Goal: Navigation & Orientation: Find specific page/section

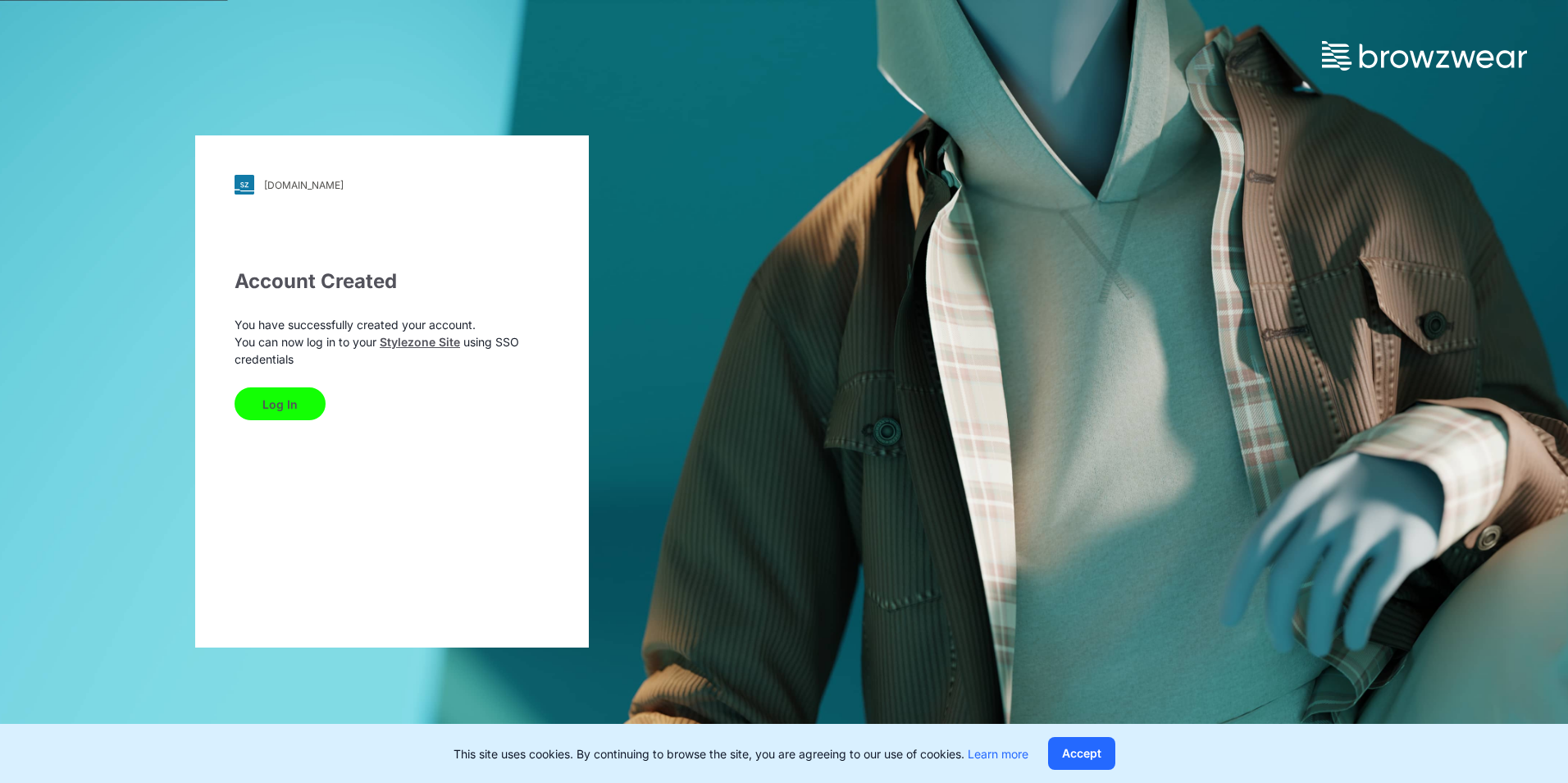
click at [277, 405] on button "Log In" at bounding box center [279, 404] width 91 height 33
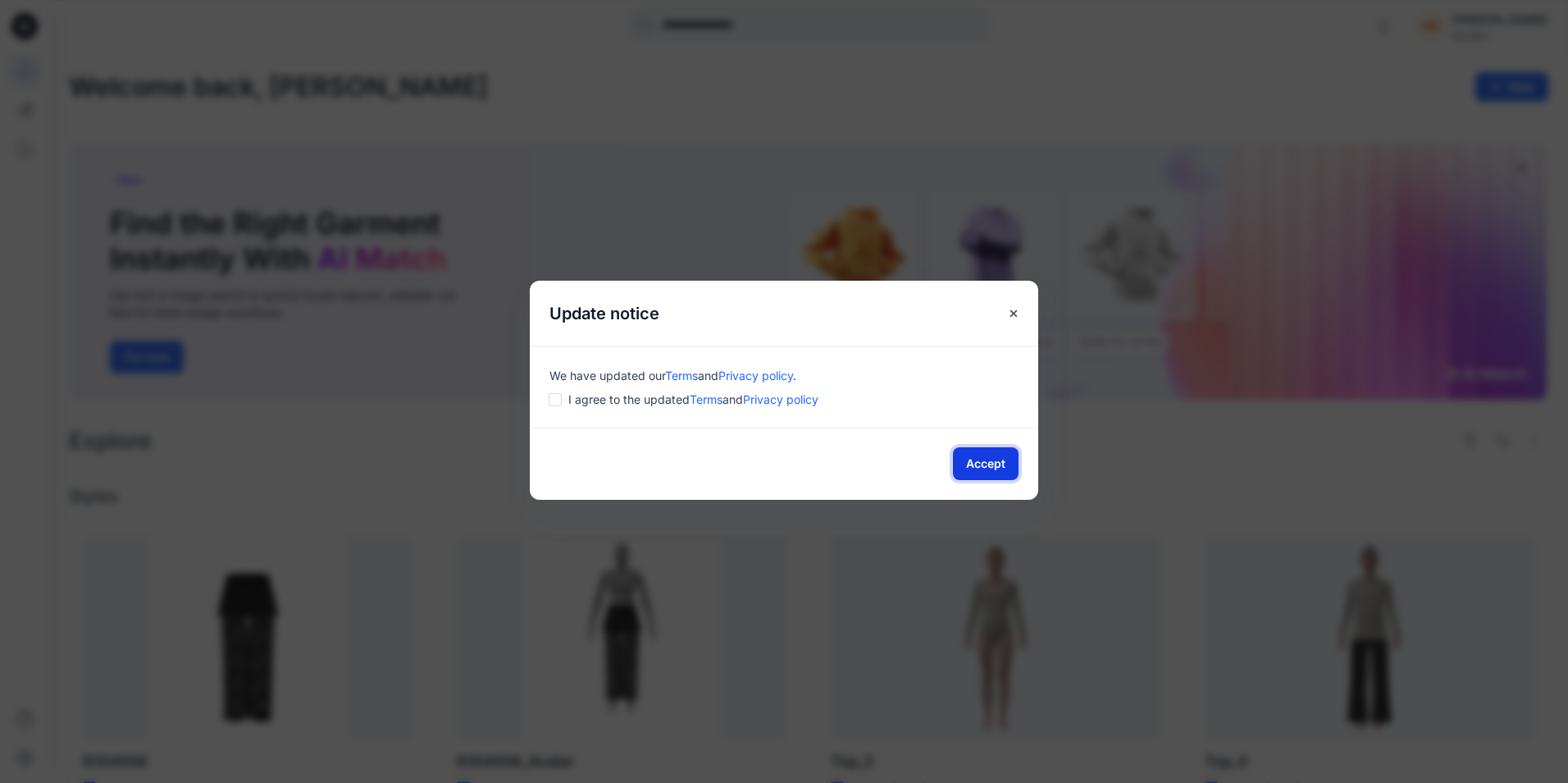
click at [993, 461] on button "Accept" at bounding box center [986, 463] width 65 height 33
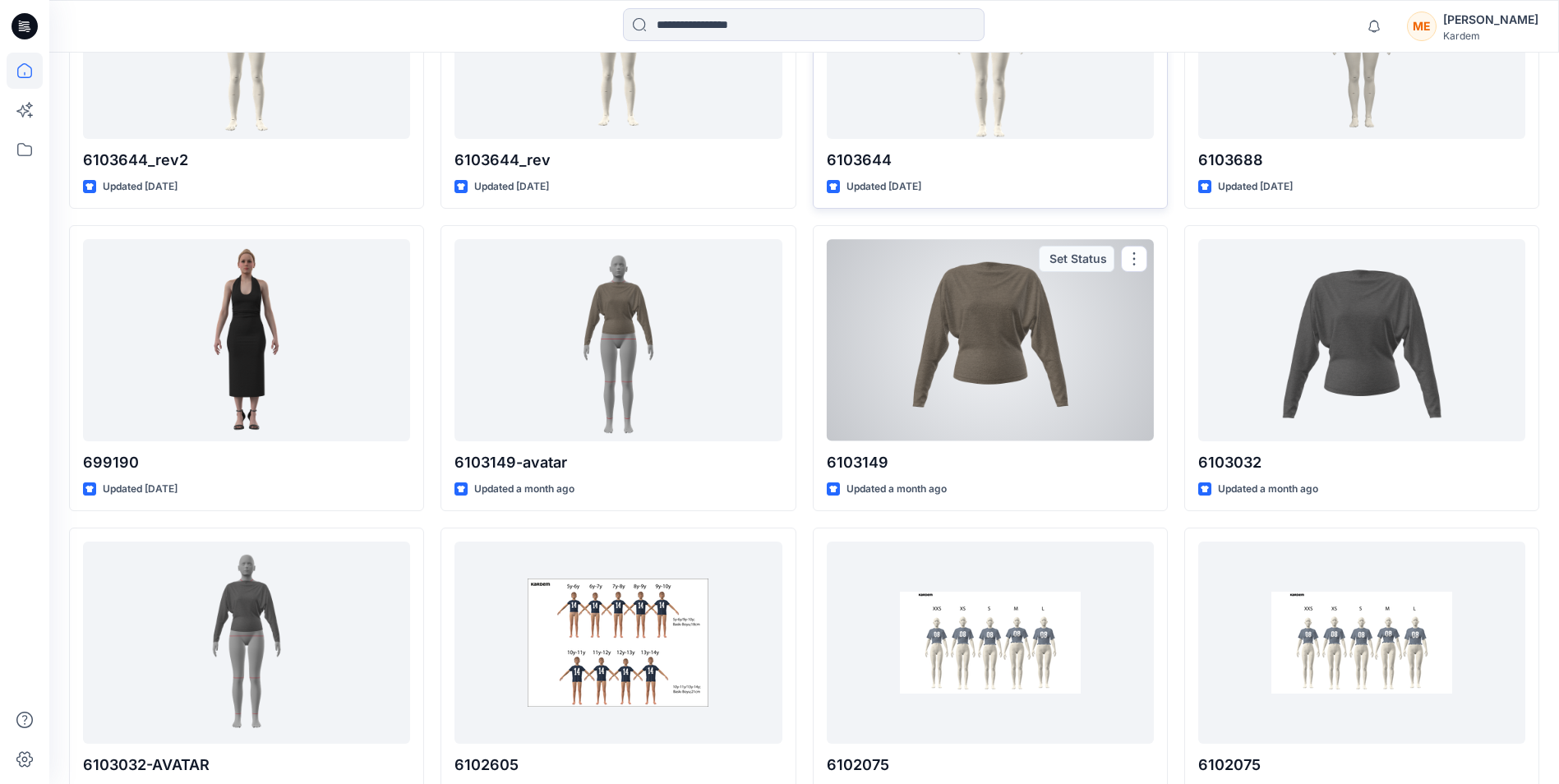
scroll to position [1285, 0]
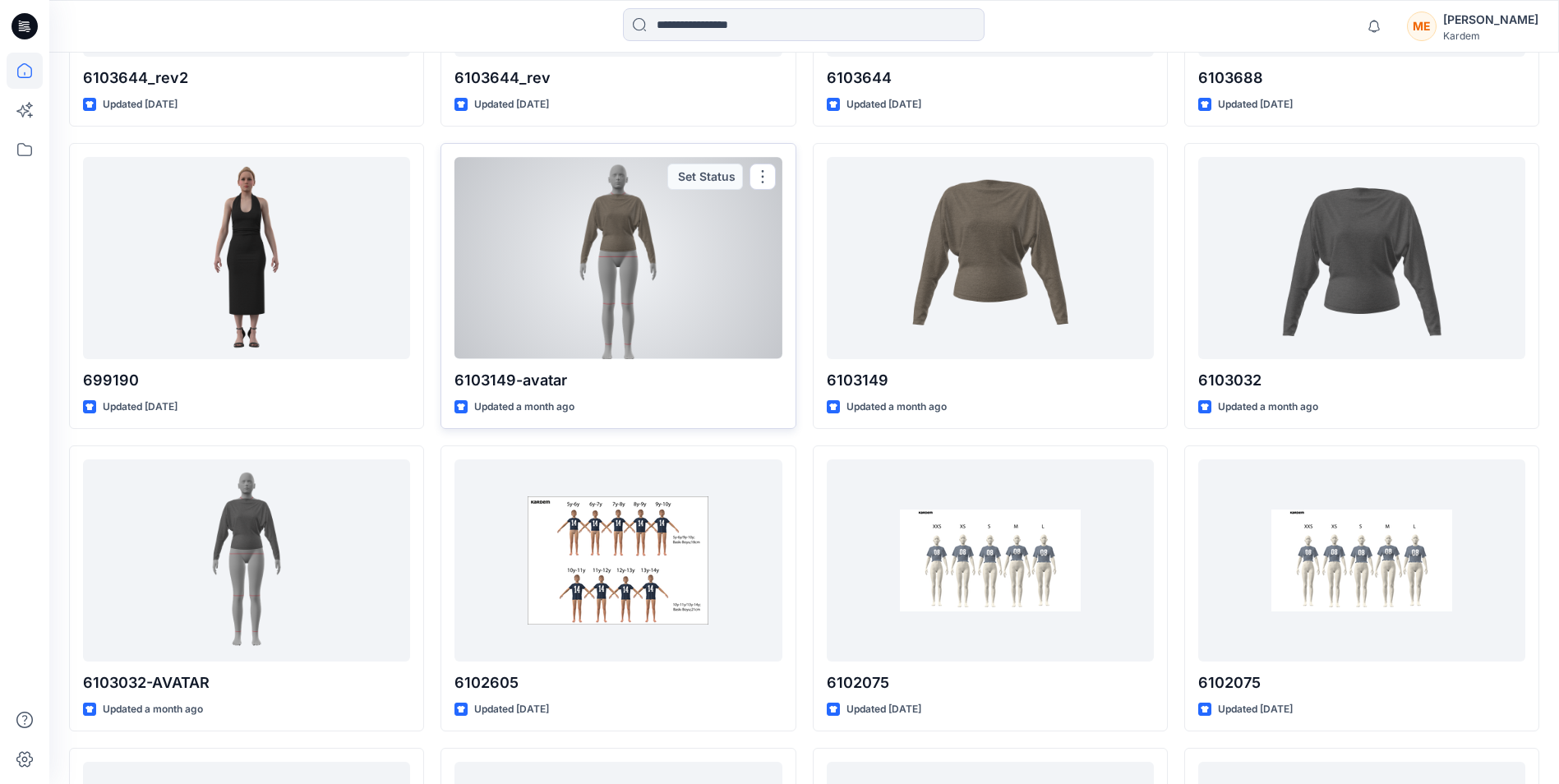
click at [607, 250] on div at bounding box center [618, 257] width 327 height 201
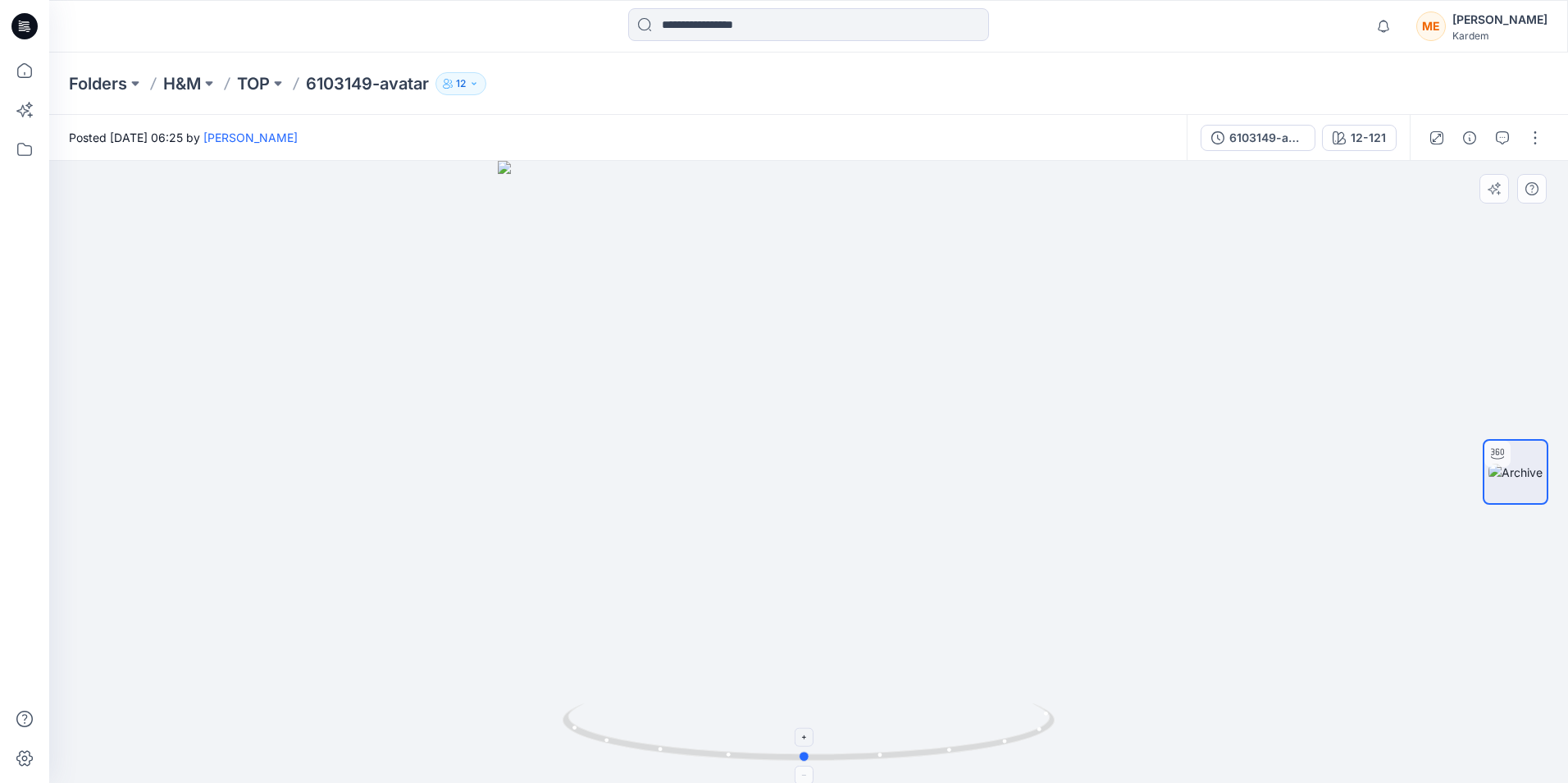
drag, startPoint x: 1015, startPoint y: 742, endPoint x: 1012, endPoint y: 726, distance: 16.3
click at [1012, 726] on icon at bounding box center [811, 733] width 496 height 62
click at [845, 386] on div at bounding box center [809, 472] width 1519 height 622
drag, startPoint x: 824, startPoint y: 383, endPoint x: 811, endPoint y: 391, distance: 15.3
click at [811, 391] on div at bounding box center [809, 472] width 1519 height 622
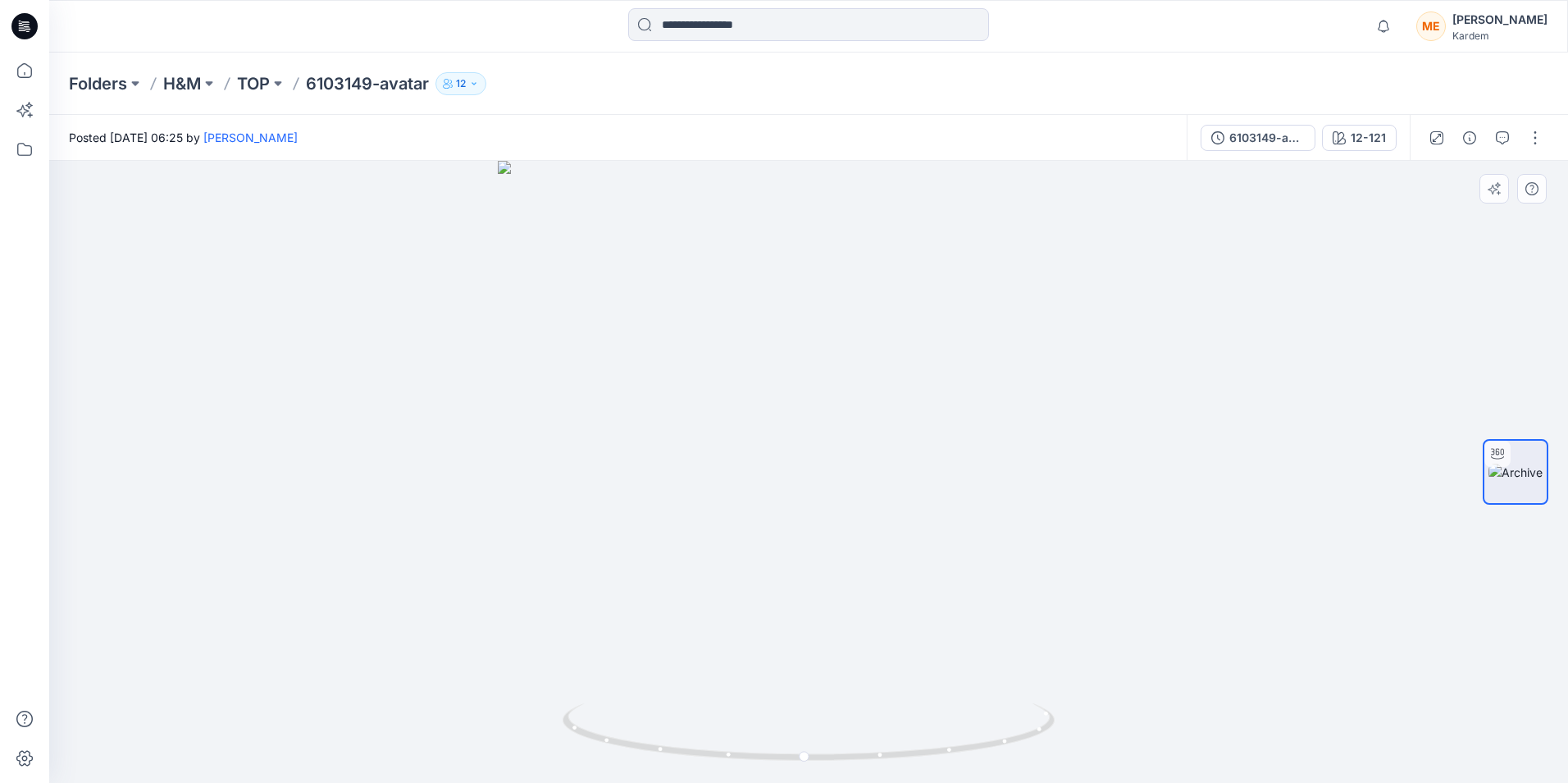
click at [801, 391] on div at bounding box center [809, 472] width 1519 height 622
drag, startPoint x: 830, startPoint y: 329, endPoint x: 824, endPoint y: 467, distance: 138.1
click at [824, 467] on img at bounding box center [809, 373] width 1292 height 820
drag, startPoint x: 822, startPoint y: 449, endPoint x: 816, endPoint y: 490, distance: 41.4
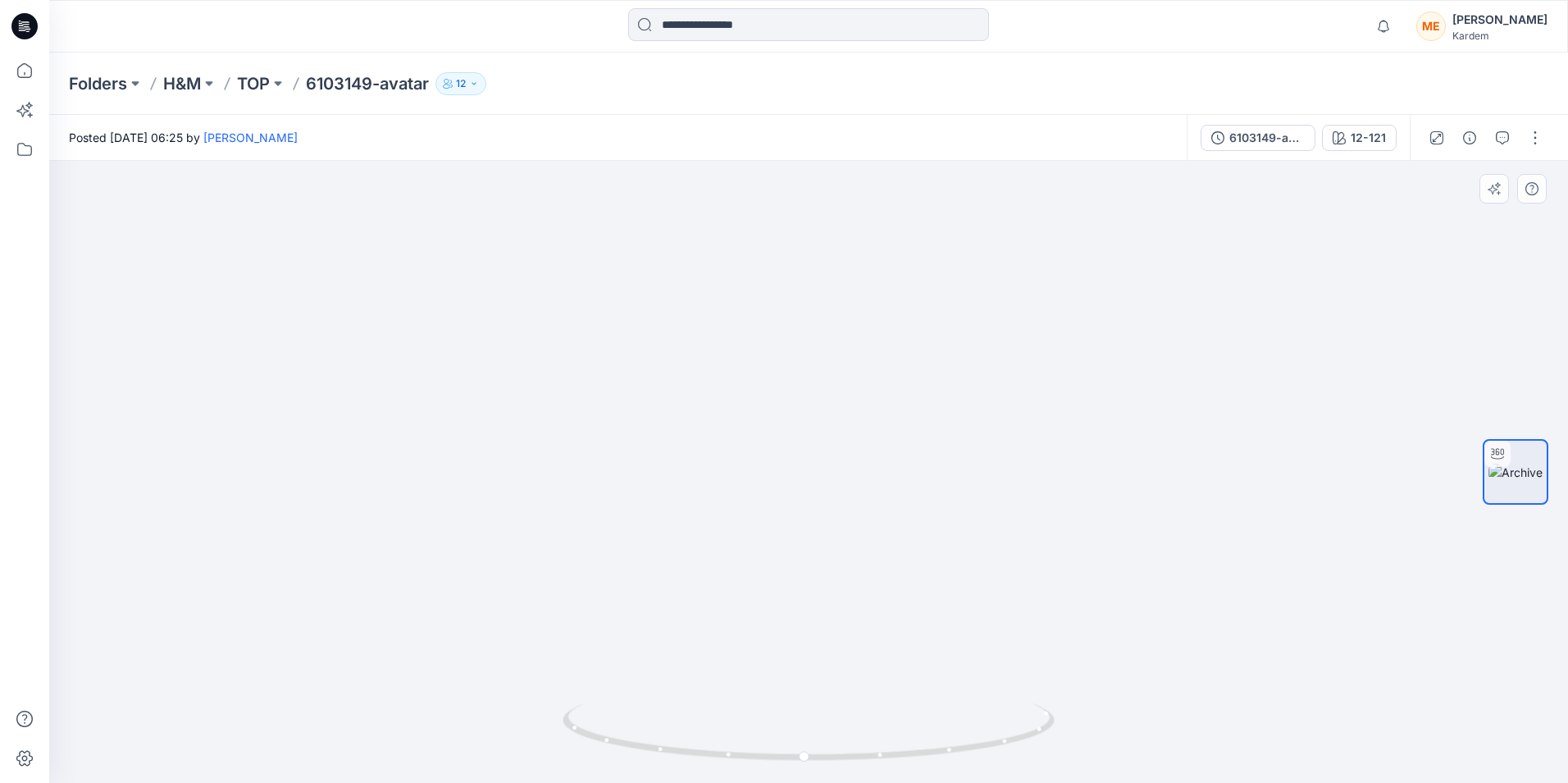
click at [816, 490] on img at bounding box center [809, 459] width 845 height 645
click at [727, 68] on div "Folders H&M TOP 6103149-avatar 12" at bounding box center [809, 84] width 1519 height 63
click at [30, 17] on icon at bounding box center [24, 26] width 26 height 26
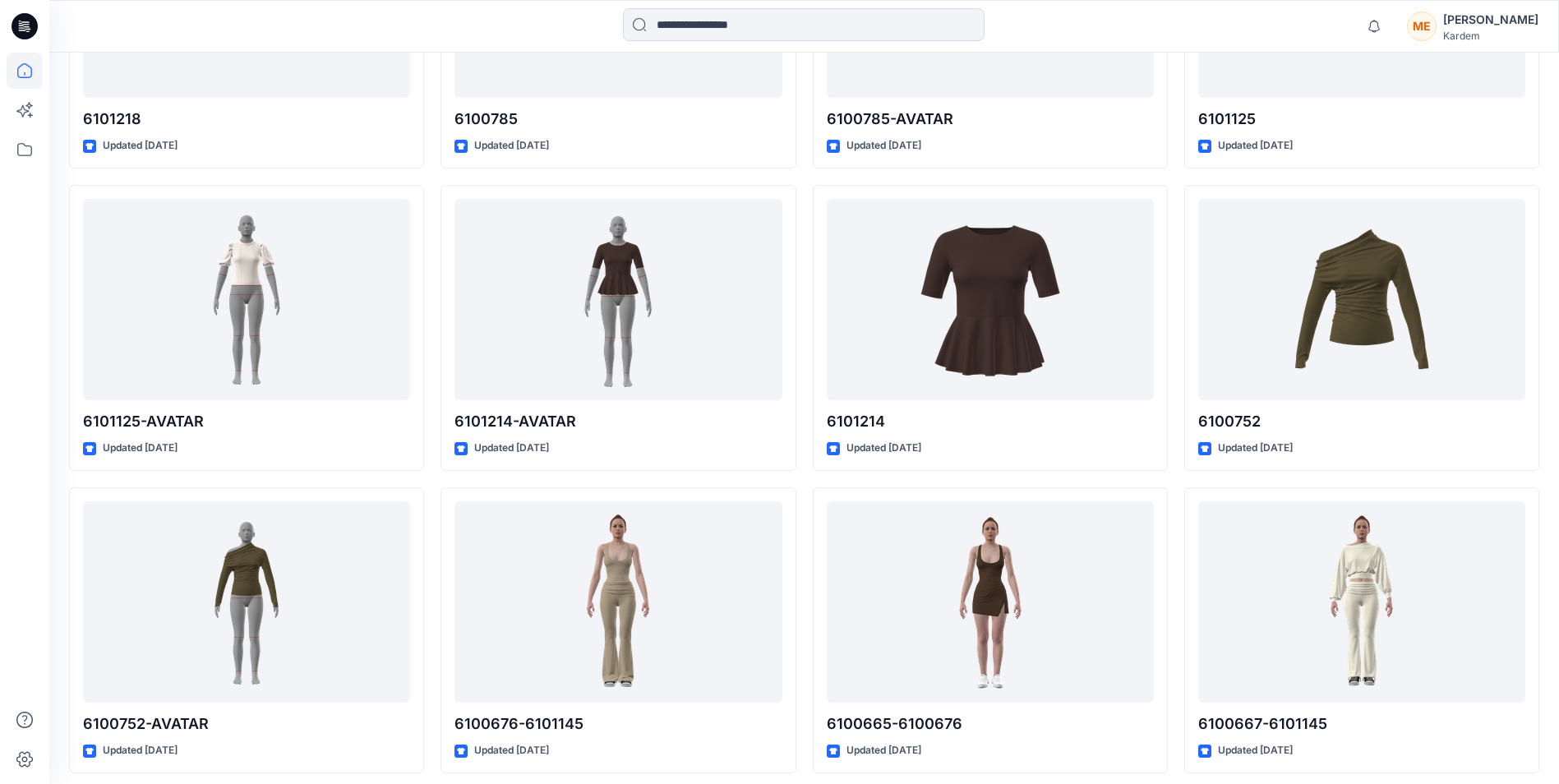
scroll to position [6148, 0]
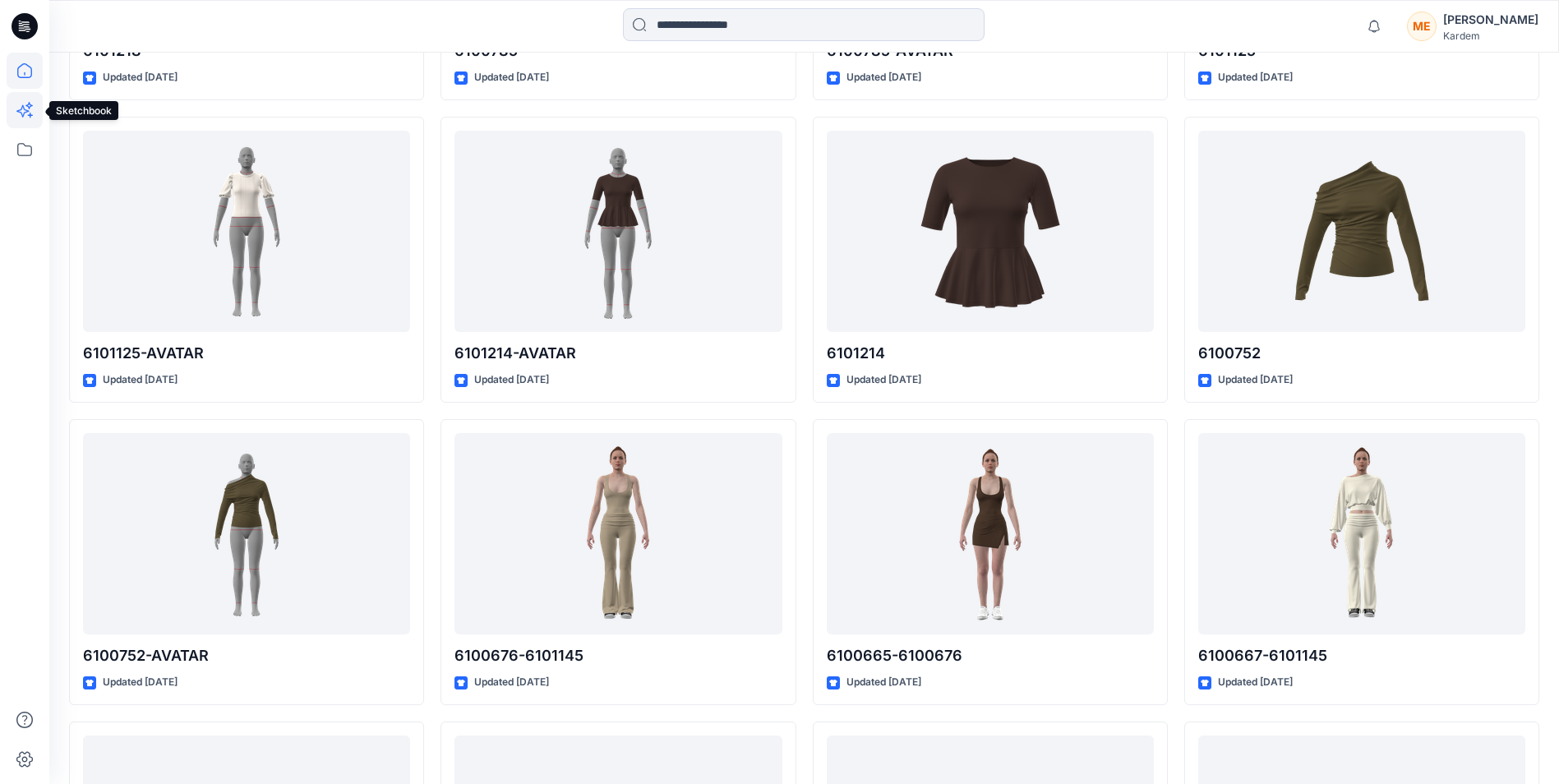
click at [36, 113] on icon at bounding box center [24, 110] width 36 height 36
